Goal: Task Accomplishment & Management: Manage account settings

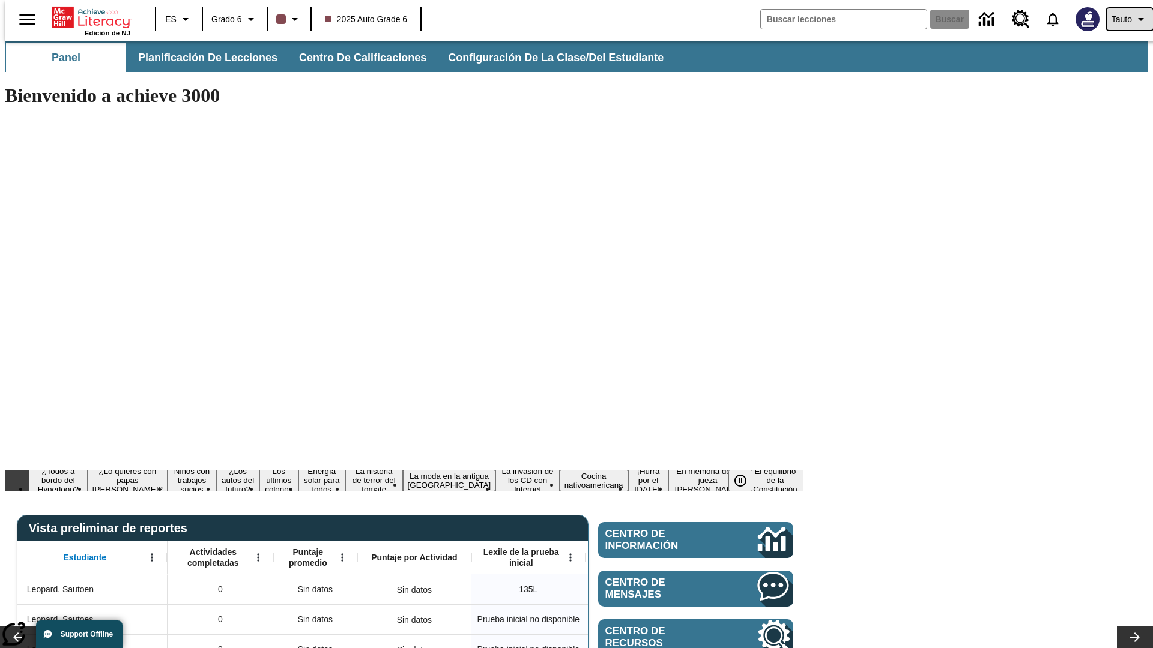
click at [1123, 19] on span "Tauto" at bounding box center [1121, 19] width 20 height 13
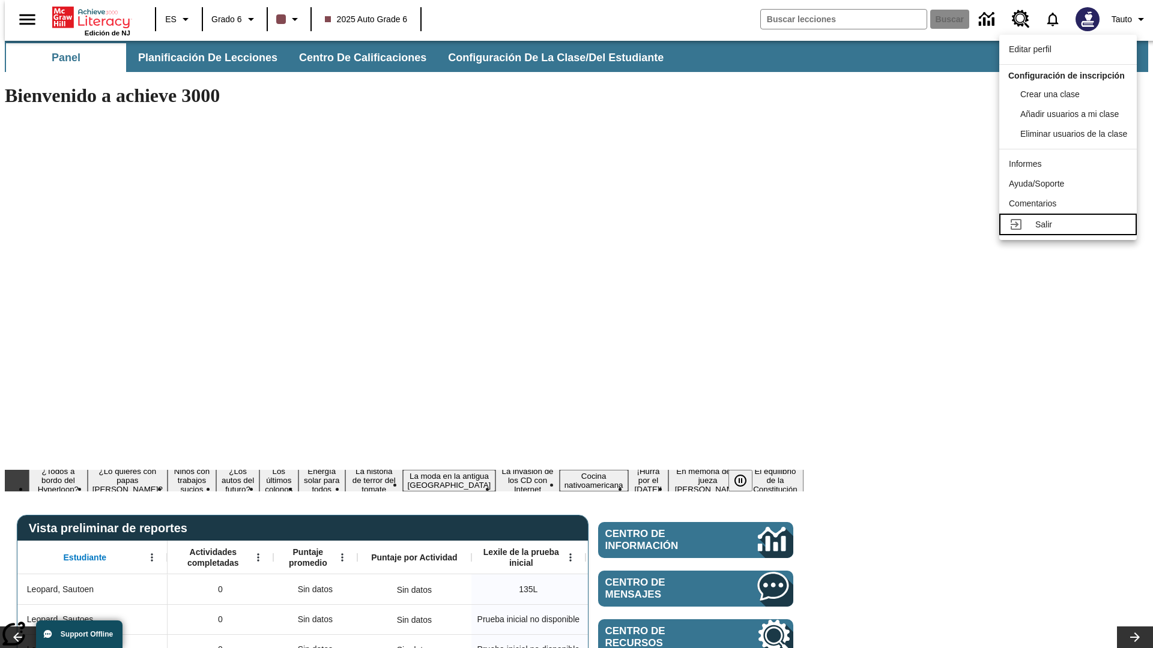
click at [1071, 231] on div "Salir" at bounding box center [1081, 224] width 92 height 13
